Goal: Task Accomplishment & Management: Complete application form

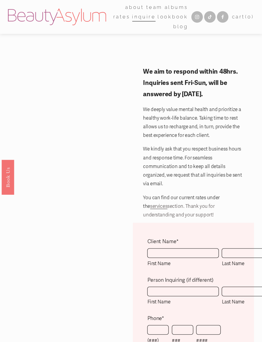
scroll to position [3, 0]
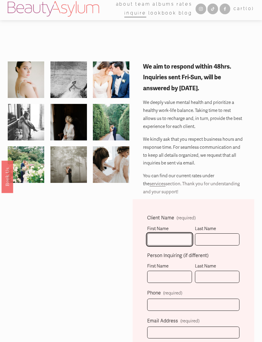
click at [171, 239] on input "First Name" at bounding box center [169, 239] width 45 height 12
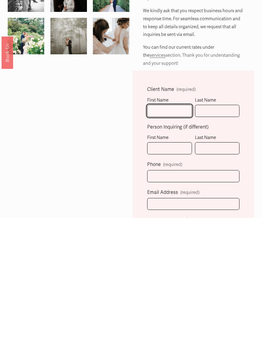
scroll to position [9, 0]
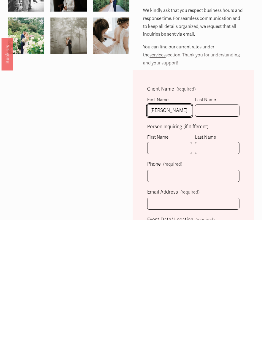
type input "Francesca"
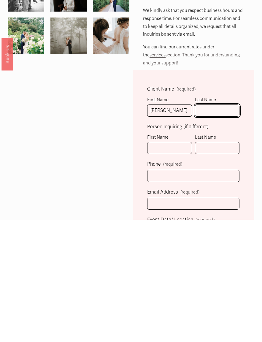
click at [215, 227] on input "Last Name" at bounding box center [217, 233] width 45 height 12
type input "Spalla"
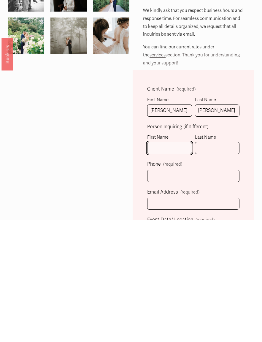
click at [175, 264] on input "First Name" at bounding box center [169, 270] width 45 height 12
type input "Regina"
click at [216, 264] on input "Last Name" at bounding box center [217, 270] width 45 height 12
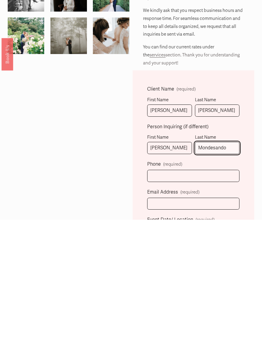
type input "Mondesando"
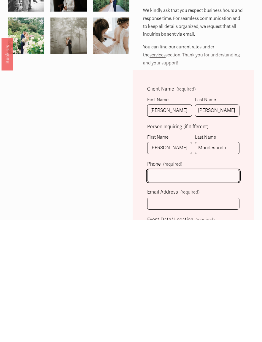
click at [186, 292] on input "text" at bounding box center [193, 298] width 92 height 12
type input "(239) 682-0220"
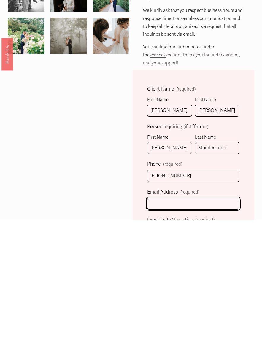
click at [217, 317] on input "Email Address (required)" at bounding box center [193, 326] width 92 height 12
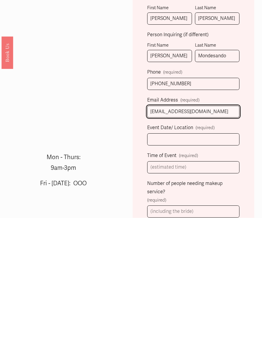
type input "reginamondesandopa@gmail.com"
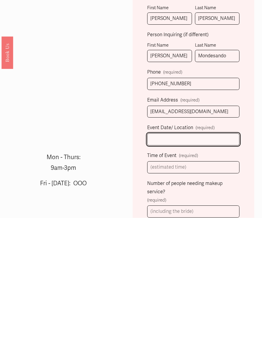
click at [183, 257] on input "Event Date/ Location (required)" at bounding box center [193, 263] width 92 height 12
type input "06/20/2026 Homewood - Asheville"
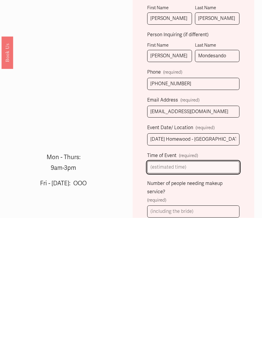
click at [215, 285] on input "Time of Event (required)" at bounding box center [193, 291] width 92 height 12
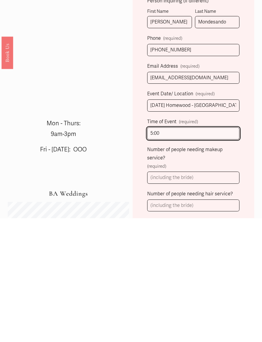
scroll to position [134, 0]
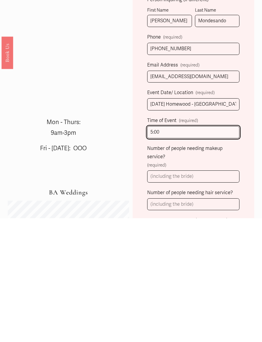
type input "5:00"
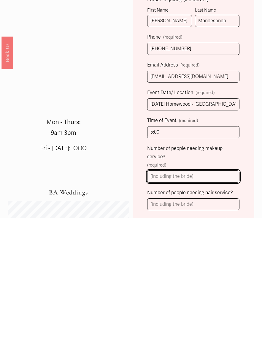
click at [209, 294] on input "Number of people needing makeup service? (required)" at bounding box center [193, 300] width 92 height 12
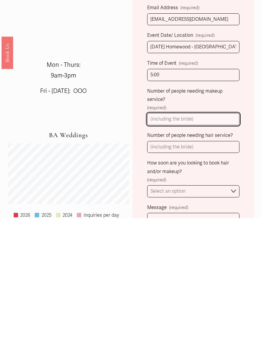
scroll to position [192, 0]
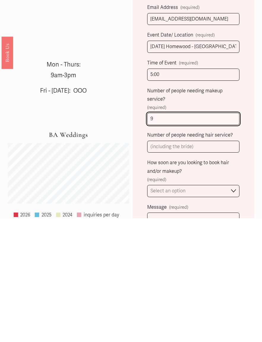
type input "9"
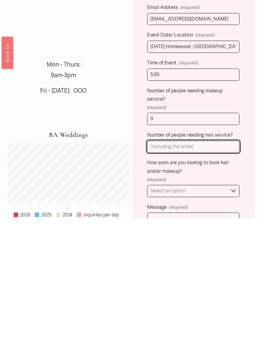
click at [179, 265] on input "Number of people needing hair service?" at bounding box center [193, 271] width 92 height 12
type input "9"
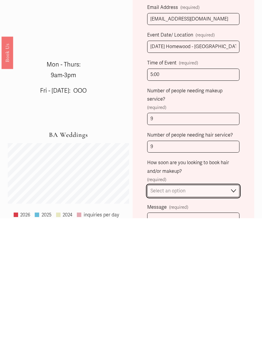
click at [232, 309] on select "Select an option Immediately 1-2 weeks I'm looking for information & not ready …" at bounding box center [193, 315] width 92 height 12
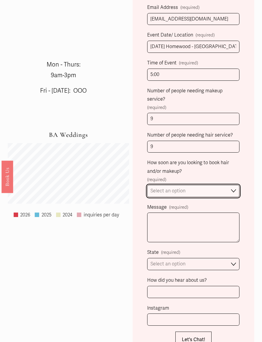
select select "I'm looking for information & not ready to book just yet"
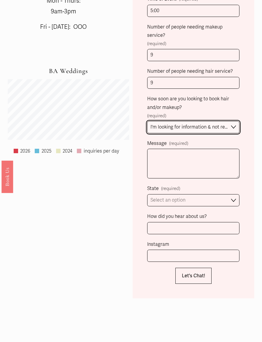
scroll to position [380, 0]
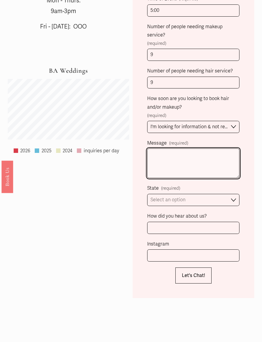
click at [178, 155] on textarea "Message (required)" at bounding box center [193, 163] width 92 height 30
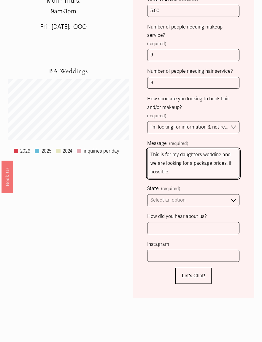
click at [185, 157] on textarea "This is for my daughters wedding and we are looking for a package prices, if po…" at bounding box center [193, 164] width 92 height 30
click at [178, 166] on textarea "This is for my daughters wedding and we are looking for package prices, if poss…" at bounding box center [193, 164] width 92 height 30
type textarea "This is for my daughters wedding and we are looking for package prices, if poss…"
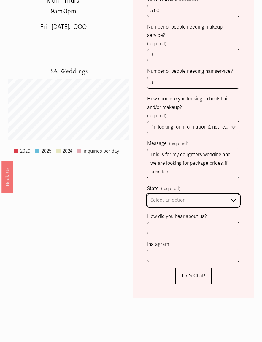
click at [235, 195] on select "Select an option Please Select One Atlanta, GA Charlotte, NC Charleston, SC Des…" at bounding box center [193, 200] width 92 height 12
select select "Atlanta, GA"
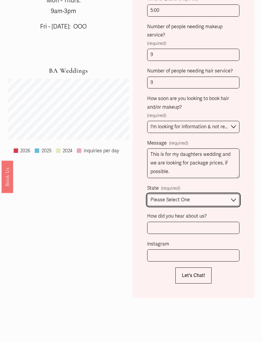
click at [233, 195] on select "Please Select One Atlanta, GA Charlotte, NC Charleston, SC Destination Wedding" at bounding box center [193, 200] width 92 height 12
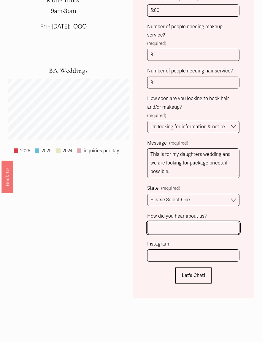
click at [225, 223] on input "How did you hear about us?" at bounding box center [193, 228] width 92 height 12
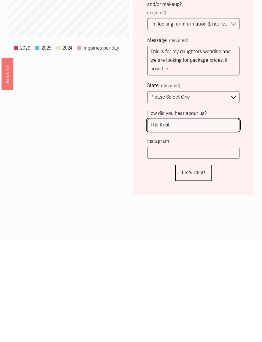
type input "The Knot"
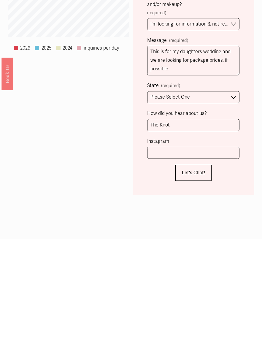
click at [202, 273] on span "Let's Chat!" at bounding box center [193, 276] width 23 height 6
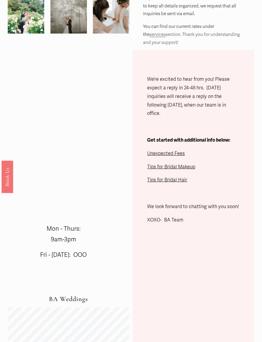
scroll to position [116, 0]
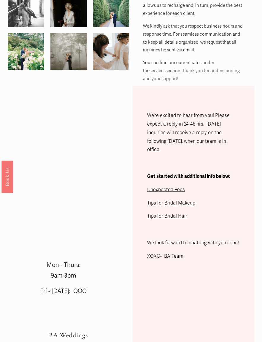
click at [177, 187] on span "Unexpected Fees" at bounding box center [166, 190] width 38 height 6
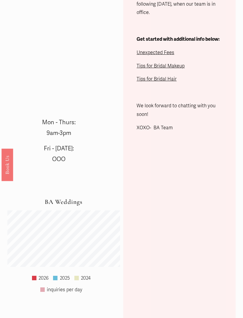
scroll to position [254, 0]
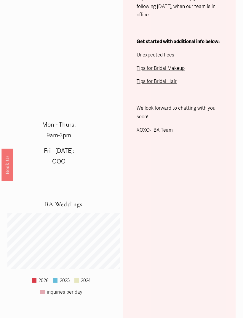
click at [172, 66] on span "Tips for Bridal Makeup" at bounding box center [161, 68] width 48 height 6
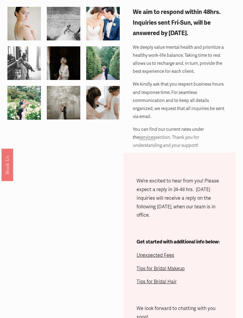
scroll to position [75, 0]
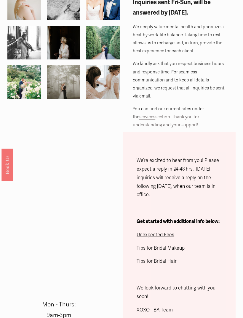
click at [171, 259] on span "Tips for Bridal Hair" at bounding box center [157, 261] width 40 height 6
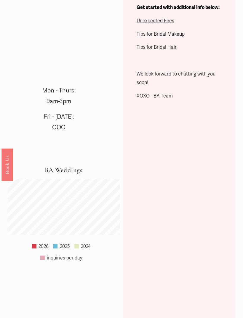
scroll to position [289, 0]
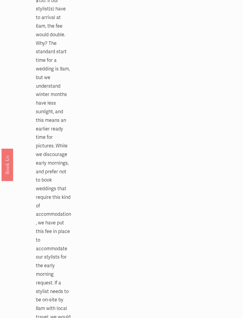
scroll to position [871, 0]
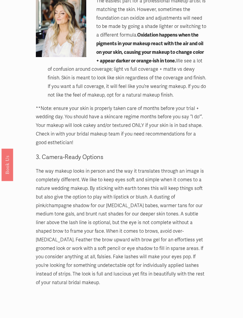
scroll to position [426, 0]
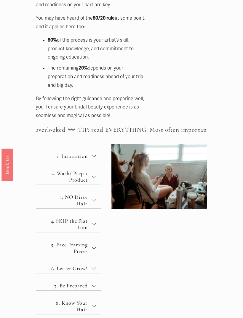
scroll to position [248, 0]
click at [96, 190] on button "3. NO Dirty Hair" at bounding box center [69, 195] width 66 height 23
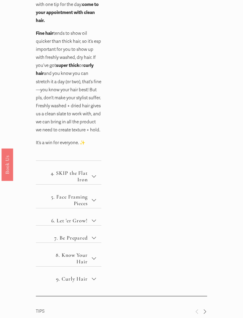
scroll to position [537, 0]
click at [95, 174] on div at bounding box center [94, 176] width 4 height 4
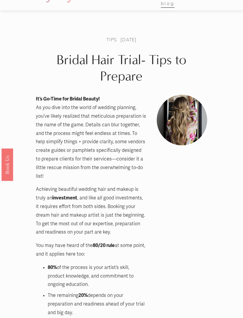
scroll to position [0, 0]
